Goal: Task Accomplishment & Management: Use online tool/utility

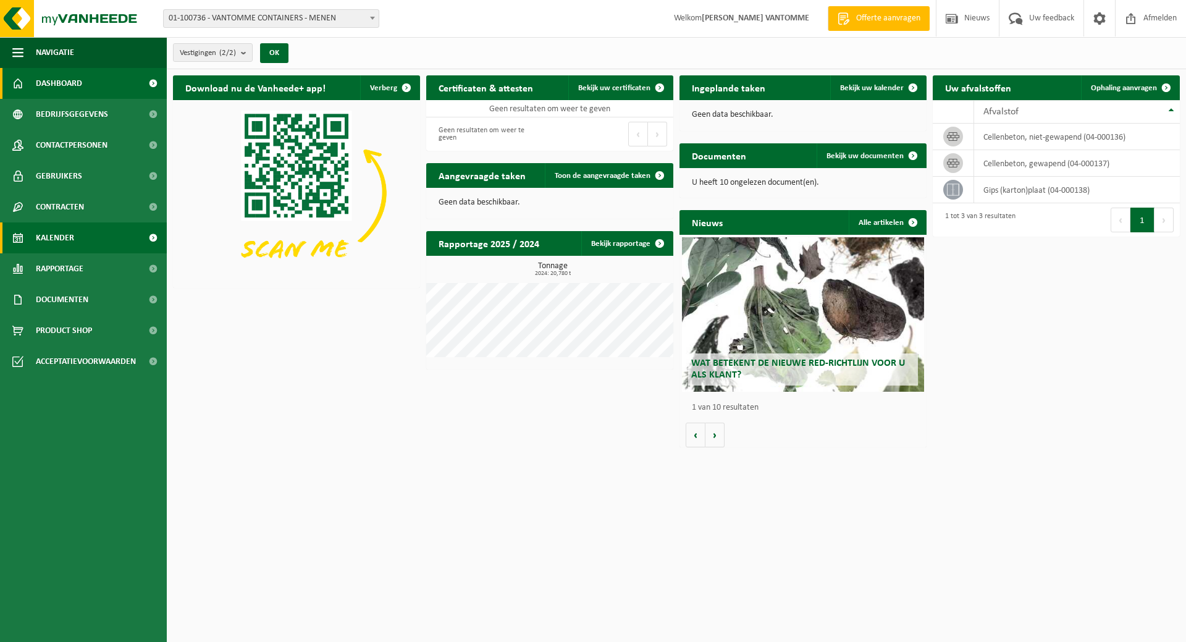
click at [76, 235] on link "Kalender" at bounding box center [83, 237] width 167 height 31
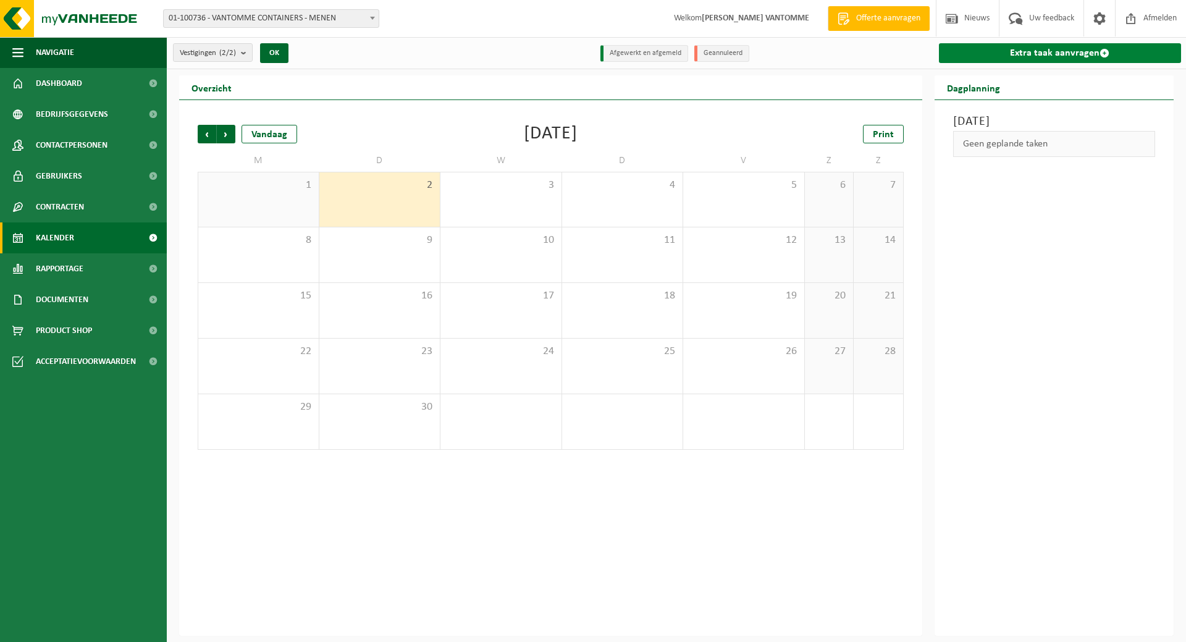
click at [1011, 55] on link "Extra taak aanvragen" at bounding box center [1060, 53] width 243 height 20
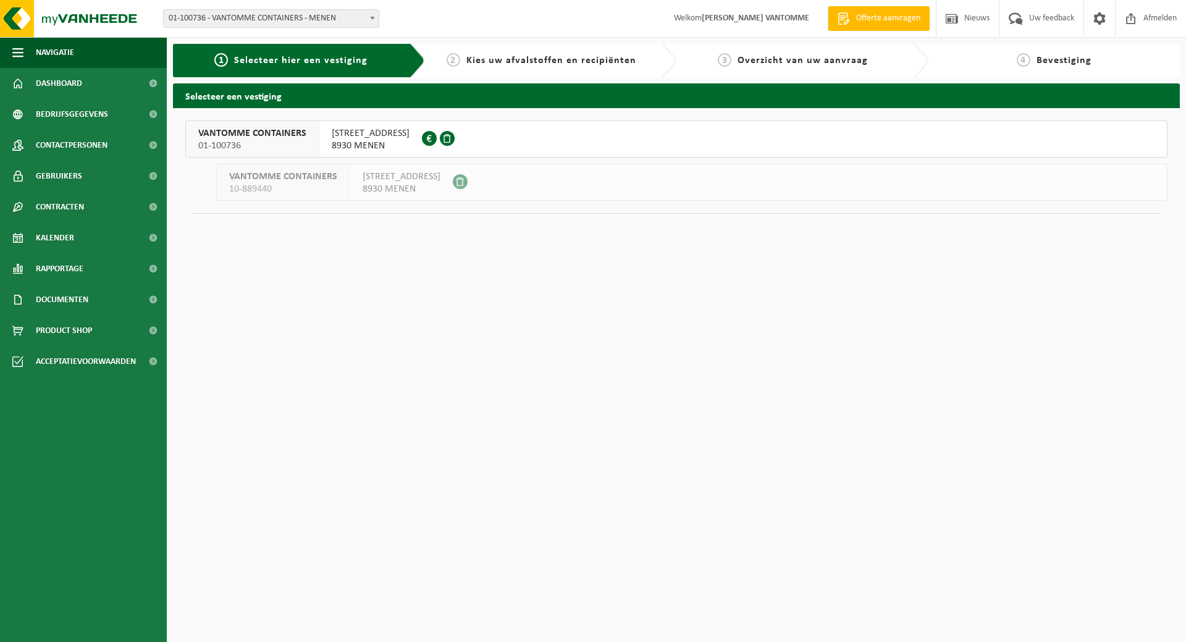
click at [396, 143] on span "8930 MENEN" at bounding box center [371, 146] width 78 height 12
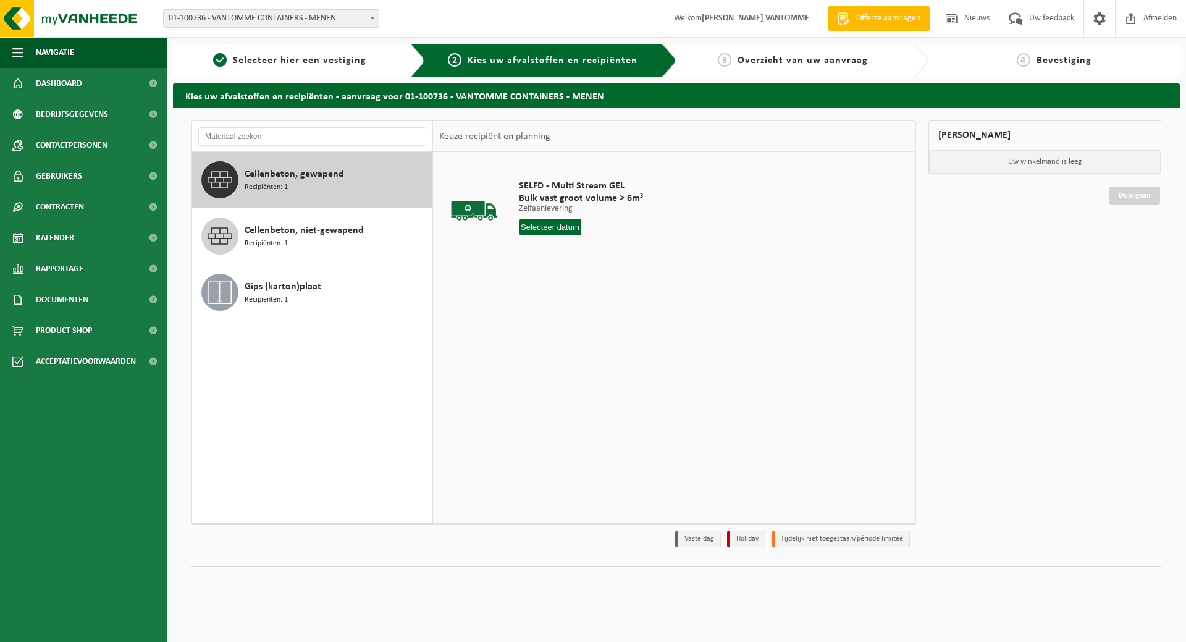
click at [325, 15] on span "01-100736 - VANTOMME CONTAINERS - MENEN" at bounding box center [271, 18] width 215 height 17
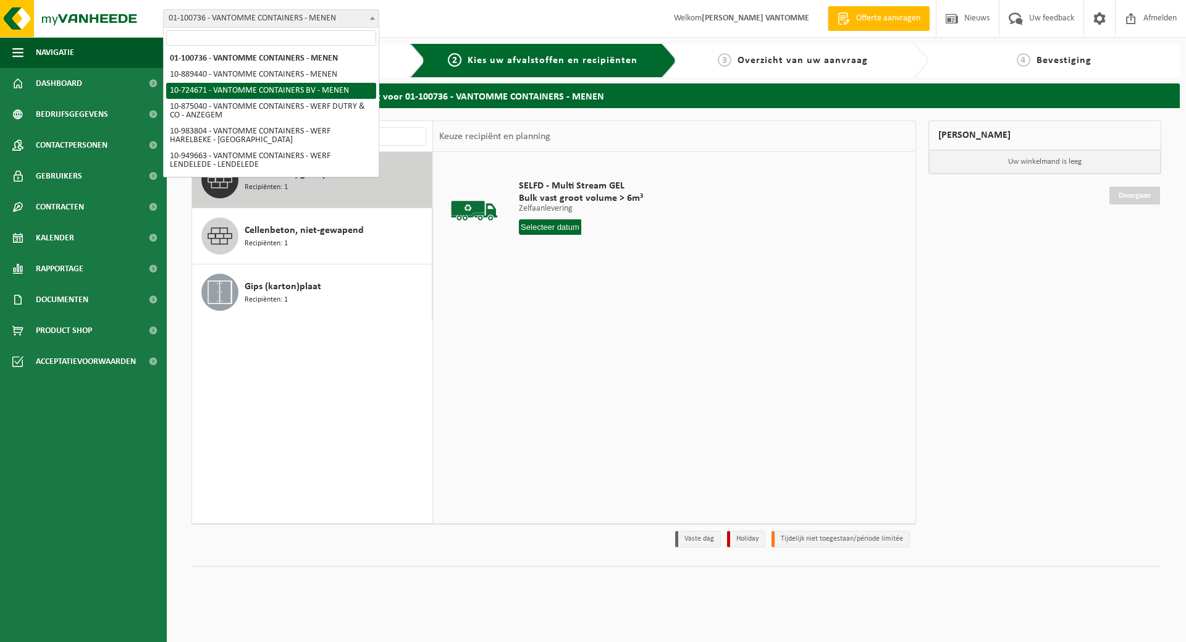
select select "33527"
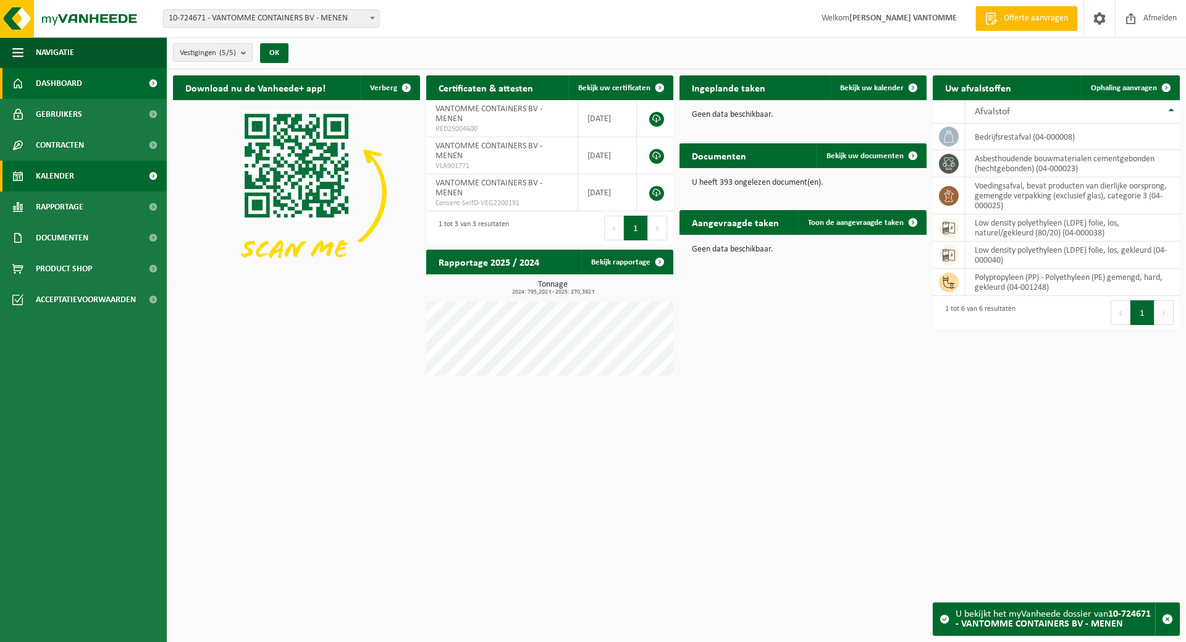
click at [56, 178] on span "Kalender" at bounding box center [55, 176] width 38 height 31
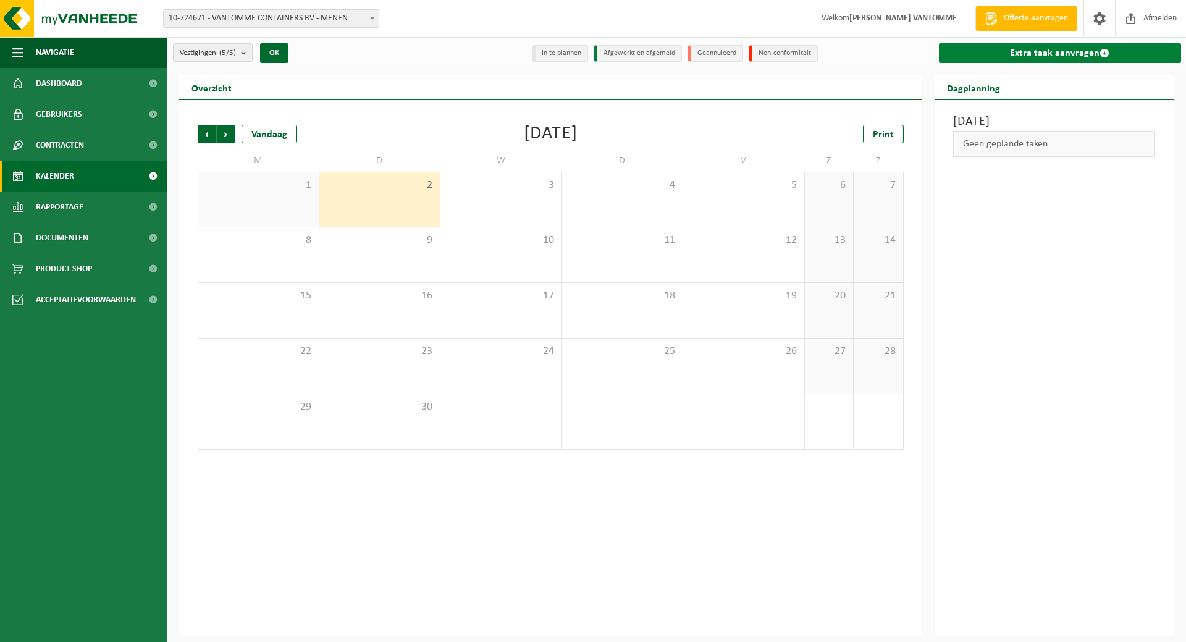
click at [1008, 53] on link "Extra taak aanvragen" at bounding box center [1060, 53] width 243 height 20
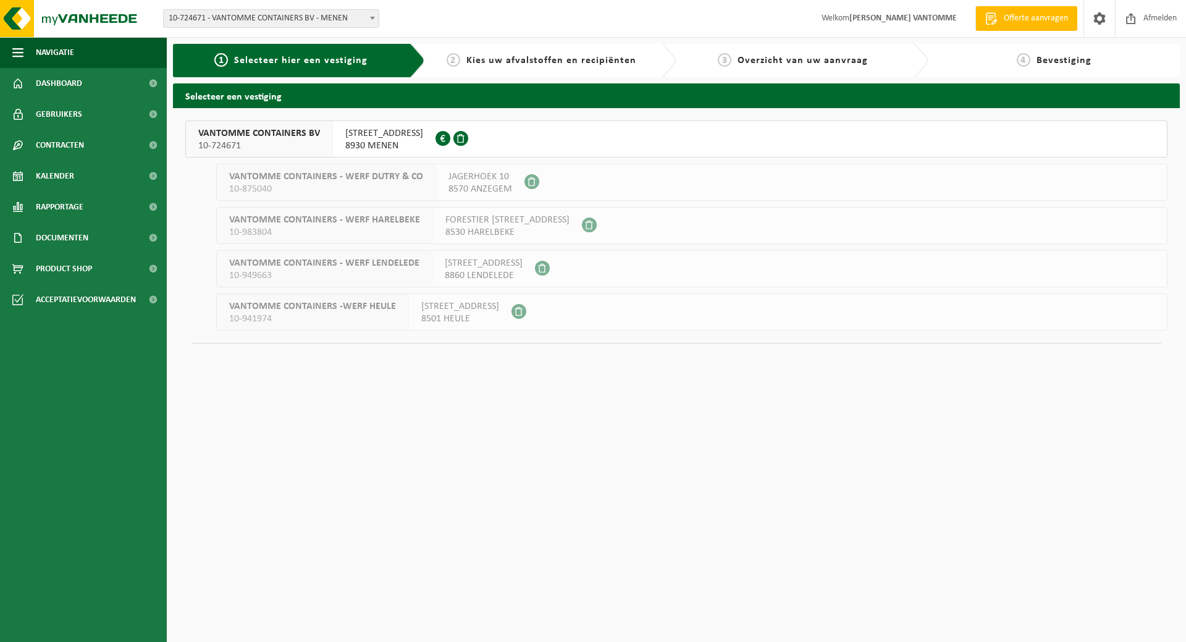
click at [392, 139] on span "MOORSELESTRAAT 139" at bounding box center [384, 133] width 78 height 12
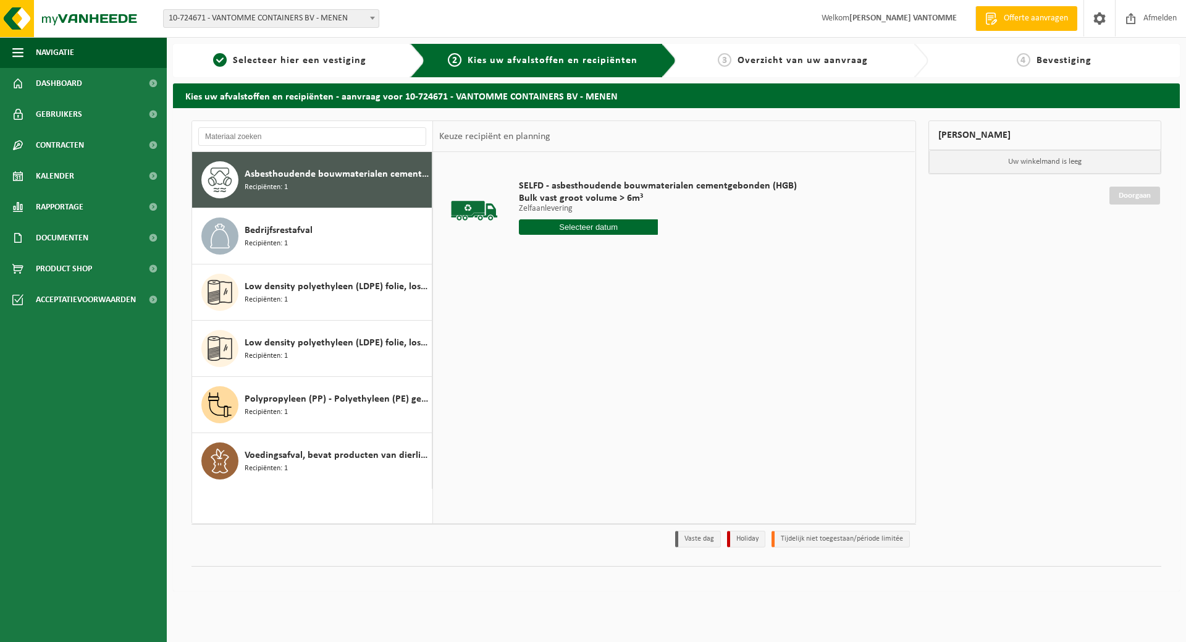
click at [622, 229] on input "text" at bounding box center [588, 226] width 139 height 15
click at [577, 298] on div "3" at bounding box center [574, 297] width 22 height 20
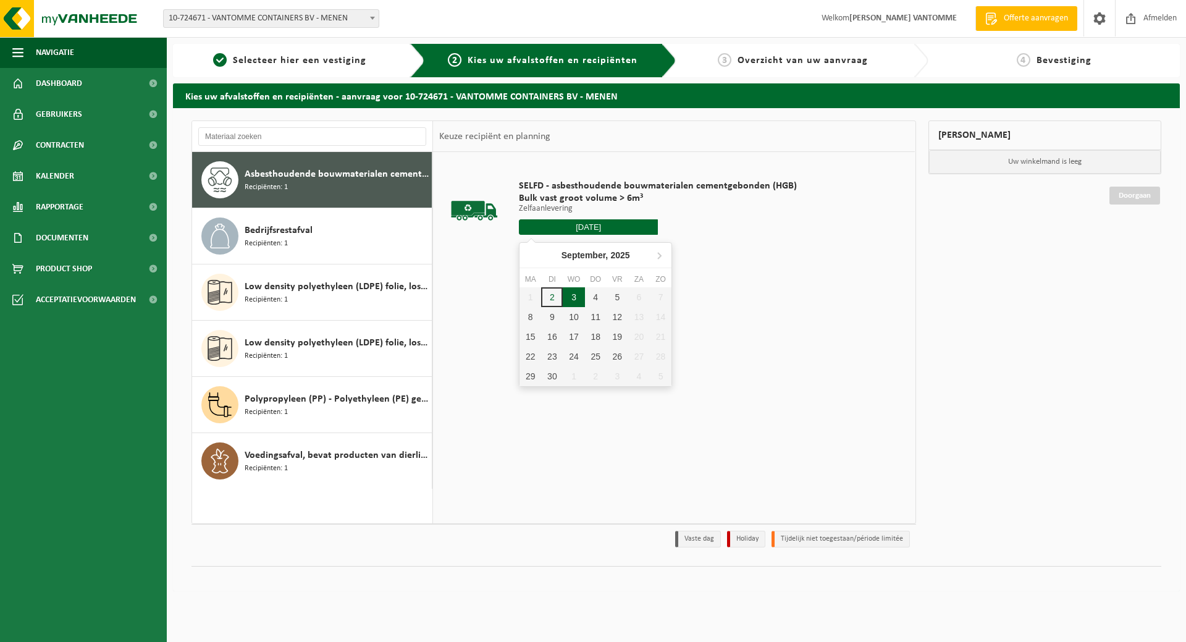
type input "Van 2025-09-03"
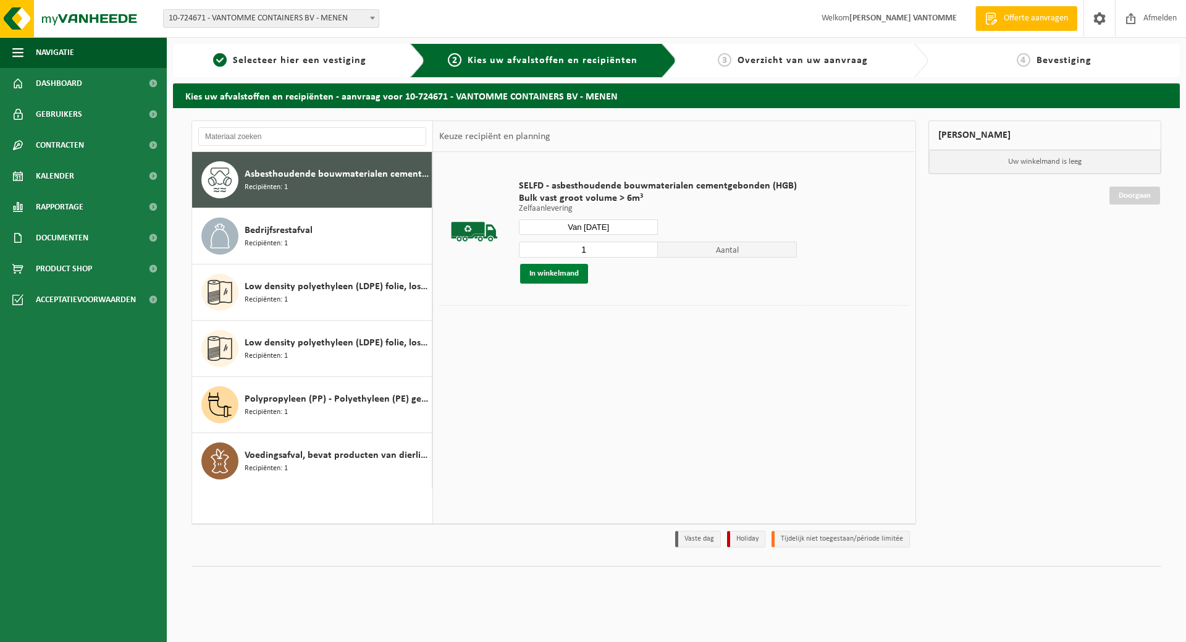
click at [567, 271] on button "In winkelmand" at bounding box center [554, 274] width 68 height 20
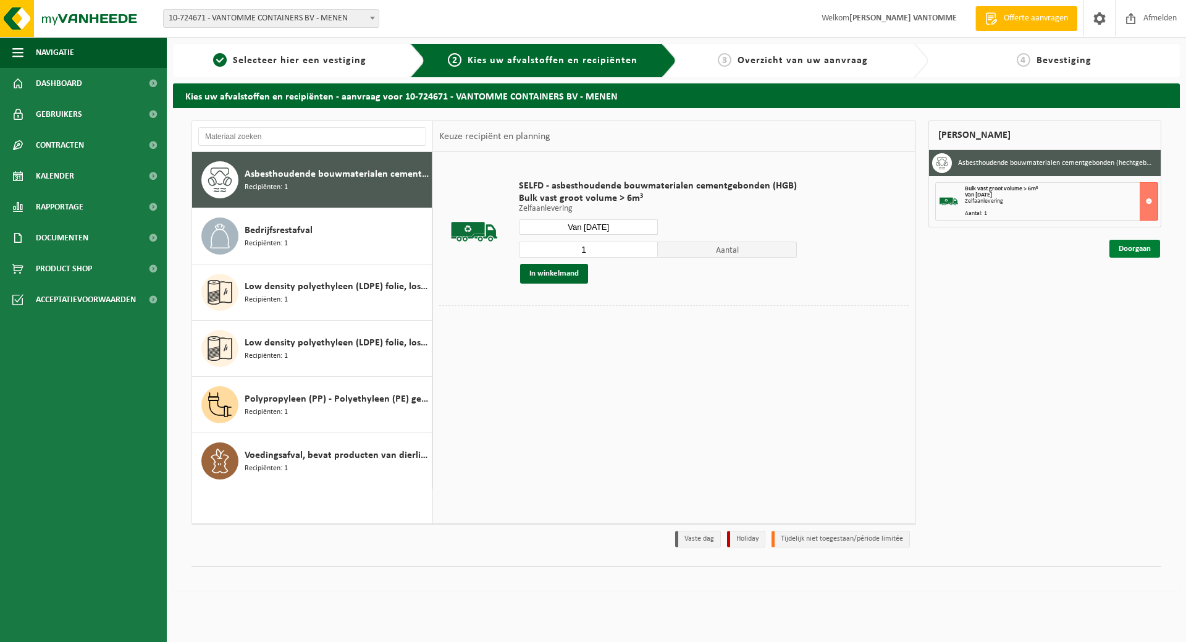
click at [1129, 245] on link "Doorgaan" at bounding box center [1135, 249] width 51 height 18
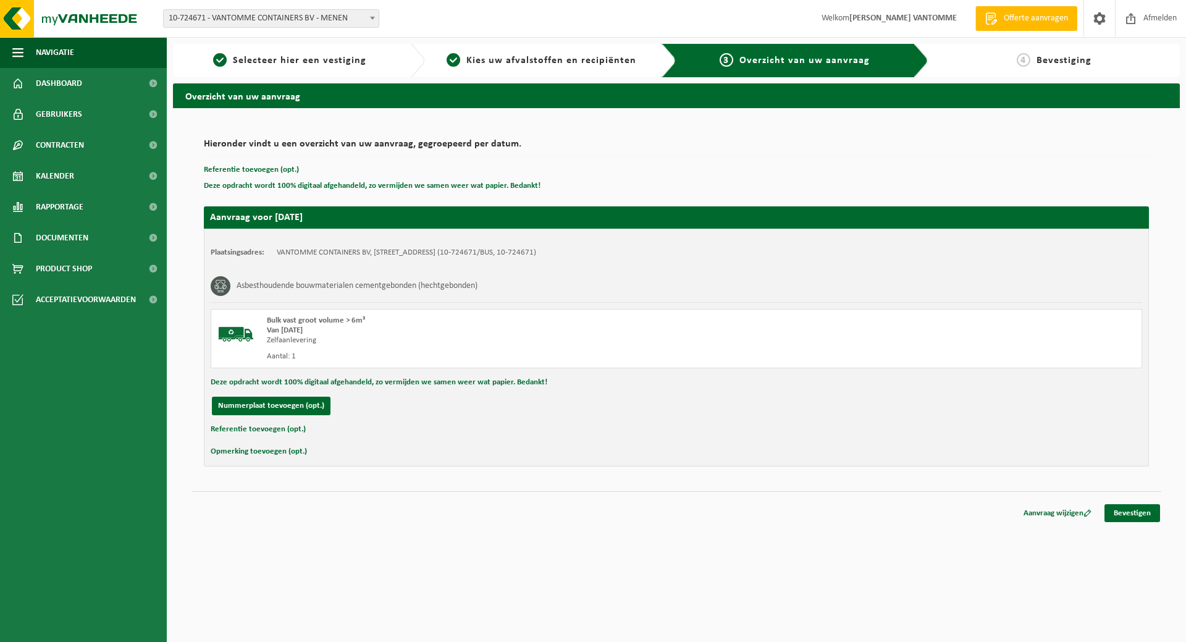
click at [277, 430] on button "Referentie toevoegen (opt.)" at bounding box center [258, 429] width 95 height 16
click at [304, 434] on input "text" at bounding box center [700, 430] width 859 height 19
click at [326, 433] on input "text" at bounding box center [700, 430] width 859 height 19
type input "Visserijstraat 15 Wevelgem"
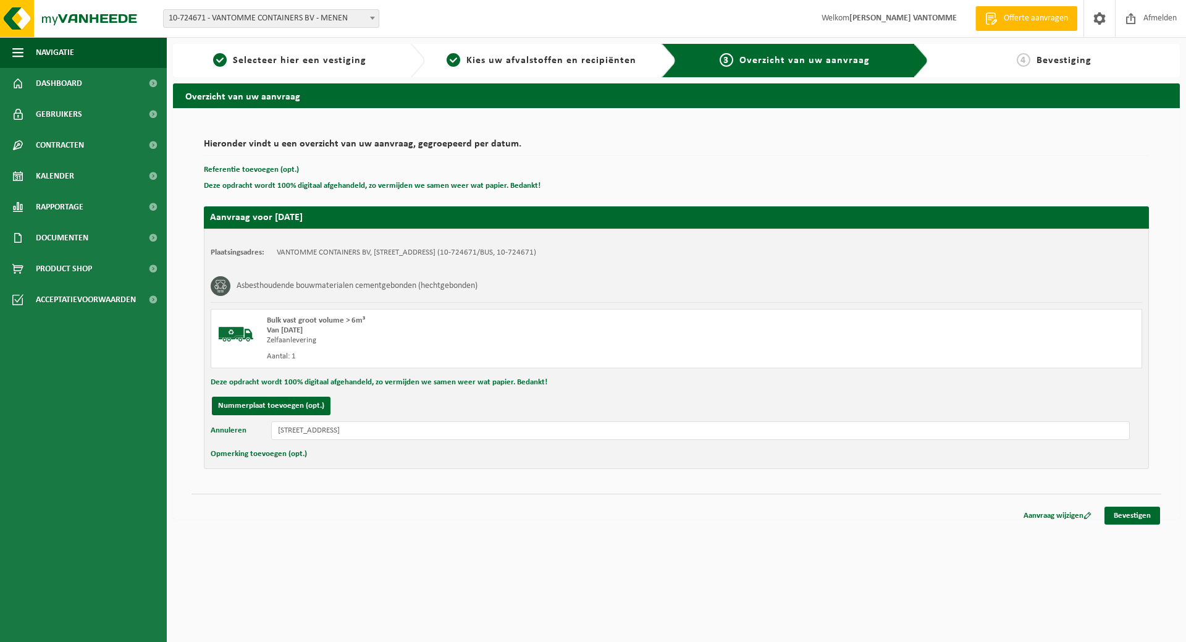
click at [293, 457] on button "Opmerking toevoegen (opt.)" at bounding box center [259, 454] width 96 height 16
drag, startPoint x: 1143, startPoint y: 515, endPoint x: 1086, endPoint y: 494, distance: 60.6
click at [1142, 515] on link "Bevestigen" at bounding box center [1133, 518] width 56 height 18
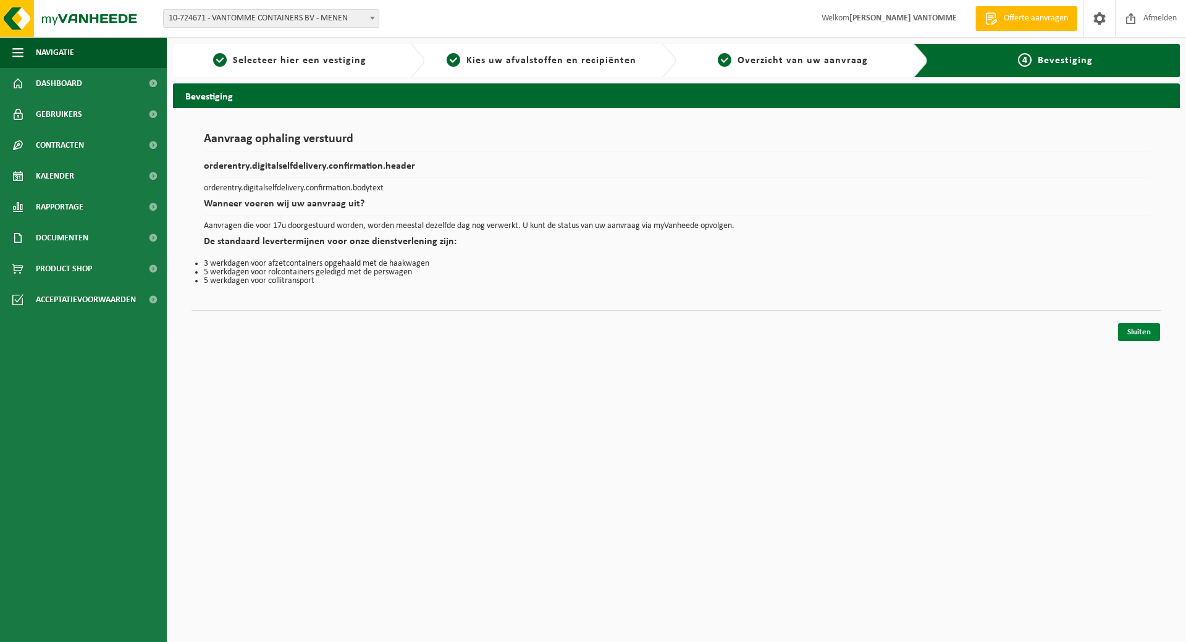
click at [1141, 328] on link "Sluiten" at bounding box center [1139, 332] width 42 height 18
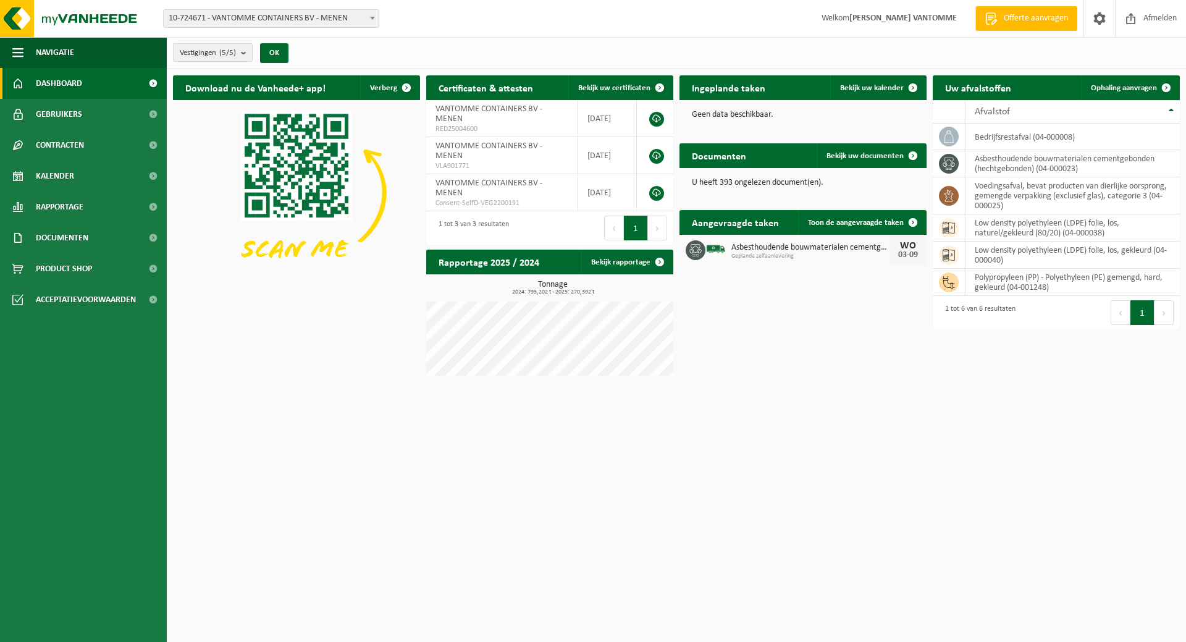
drag, startPoint x: 305, startPoint y: 372, endPoint x: 262, endPoint y: 10, distance: 364.6
click at [305, 372] on div "Download nu de Vanheede+ app! Verberg Certificaten & attesten Bekijk uw certifi…" at bounding box center [676, 231] width 1013 height 325
